Goal: Check status: Check status

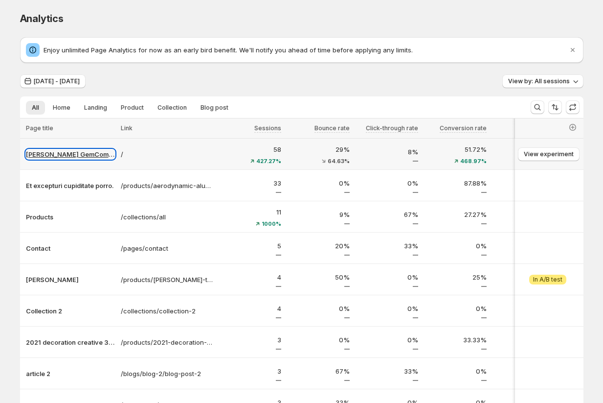
click at [63, 154] on p "[PERSON_NAME] GemCommerce" at bounding box center [70, 154] width 89 height 10
